Goal: Task Accomplishment & Management: Use online tool/utility

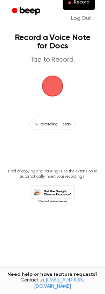
click at [47, 80] on span "button" at bounding box center [52, 86] width 26 height 26
click at [53, 60] on main "Record a Voice Note for Docs Tap to Record. Recording History Tired of copying …" at bounding box center [52, 136] width 105 height 272
click at [49, 60] on main "Record a Voice Note for Docs Tap to Record. Recording History Tired of copying …" at bounding box center [52, 136] width 105 height 272
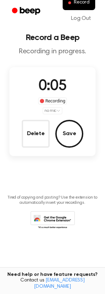
click at [53, 110] on html "Record Log Out Record a Beep Recording in progress. 0:05 Recording no mic Delet…" at bounding box center [52, 147] width 105 height 294
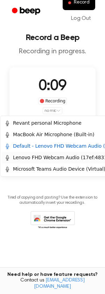
click at [56, 155] on div "Lenovo FHD Webcam Audio (17ef:4831)" at bounding box center [57, 157] width 104 height 7
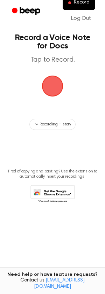
click at [47, 91] on span "button" at bounding box center [52, 86] width 24 height 24
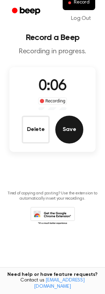
click at [80, 131] on button "Save" at bounding box center [69, 130] width 28 height 28
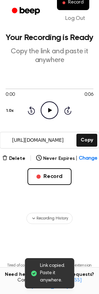
click at [50, 105] on icon "Play Audio" at bounding box center [50, 110] width 18 height 18
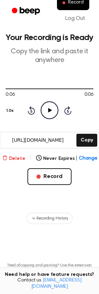
click at [14, 159] on button "Delete" at bounding box center [13, 158] width 23 height 7
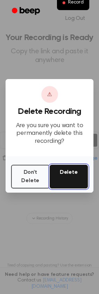
click at [66, 179] on button "Delete" at bounding box center [69, 177] width 39 height 24
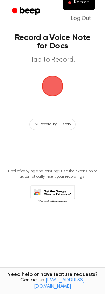
click at [52, 89] on span "button" at bounding box center [52, 86] width 35 height 35
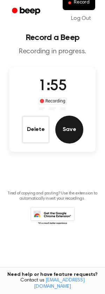
click at [70, 131] on button "Save" at bounding box center [69, 130] width 28 height 28
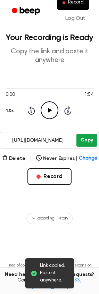
click at [89, 138] on button "Copy" at bounding box center [87, 140] width 21 height 13
click at [91, 142] on button "Copy" at bounding box center [87, 140] width 21 height 13
click at [86, 139] on button "Copy" at bounding box center [87, 140] width 21 height 13
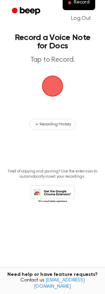
click at [59, 94] on span "button" at bounding box center [52, 86] width 21 height 21
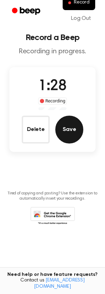
click at [73, 126] on button "Save" at bounding box center [69, 130] width 28 height 28
